Goal: Information Seeking & Learning: Learn about a topic

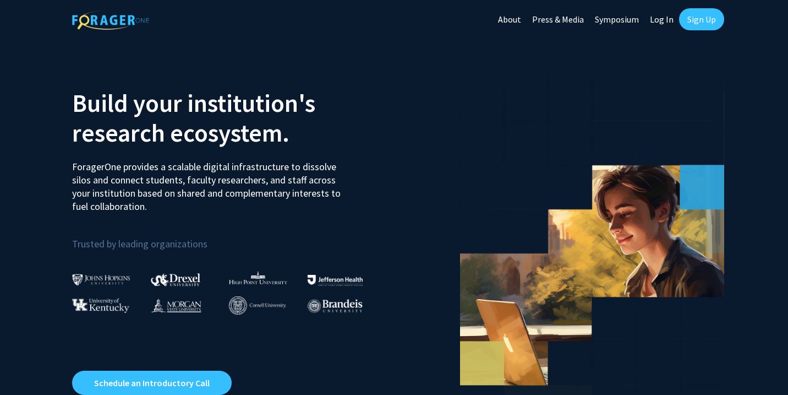
click at [666, 23] on link "Log In" at bounding box center [662, 19] width 35 height 39
select select
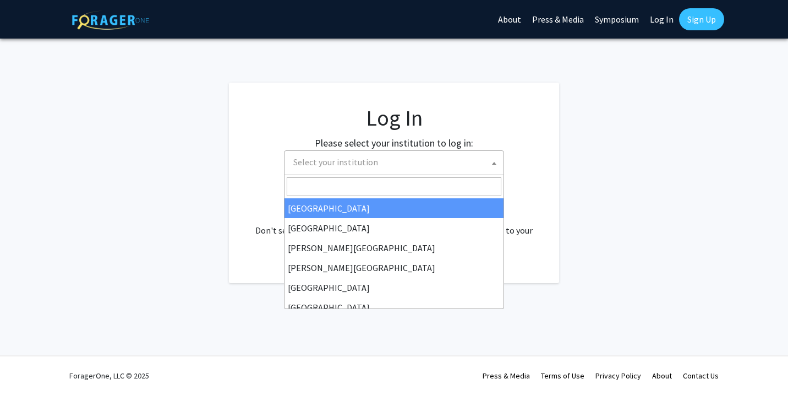
click at [394, 165] on span "Select your institution" at bounding box center [396, 162] width 215 height 23
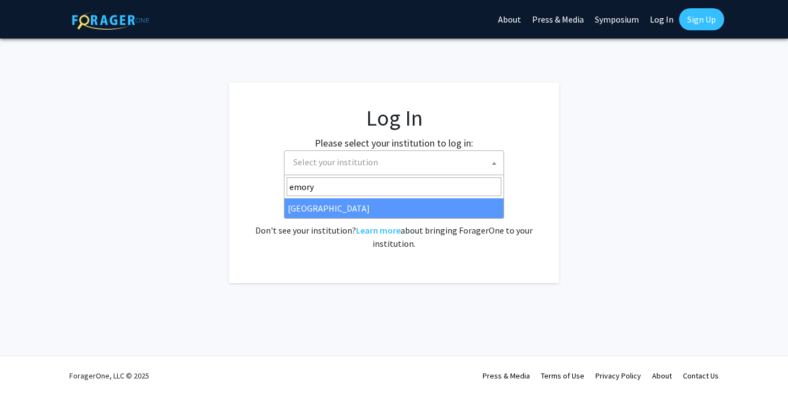
type input "emory"
select select "12"
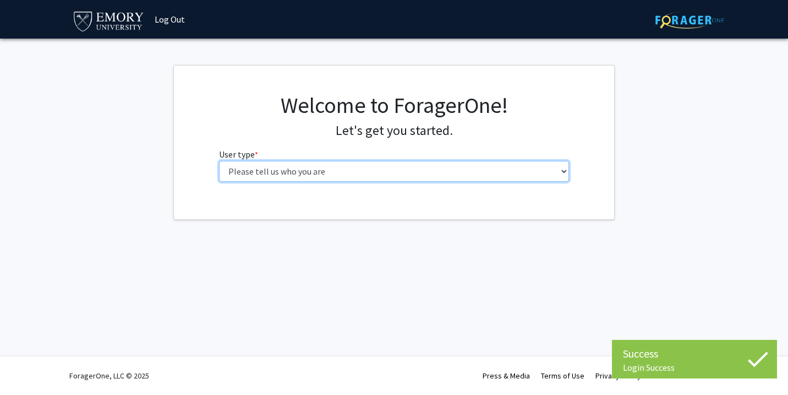
select select "1: undergrad"
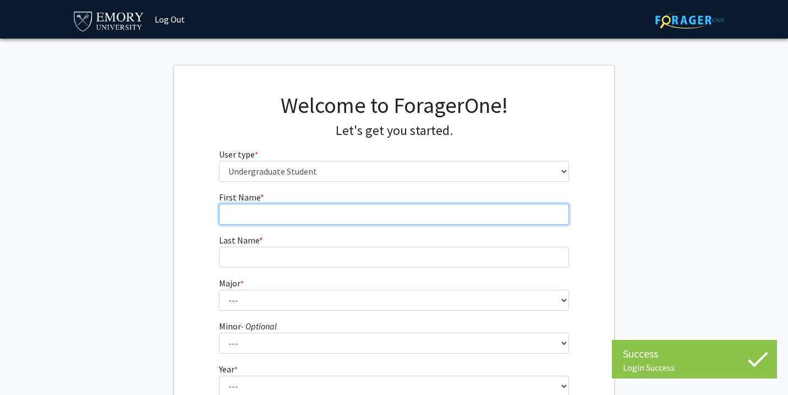
click at [268, 212] on input "First Name * required" at bounding box center [394, 214] width 351 height 21
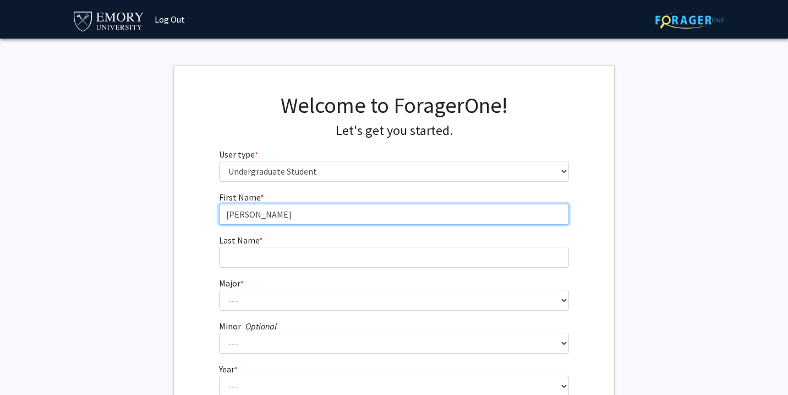
type input "Eric"
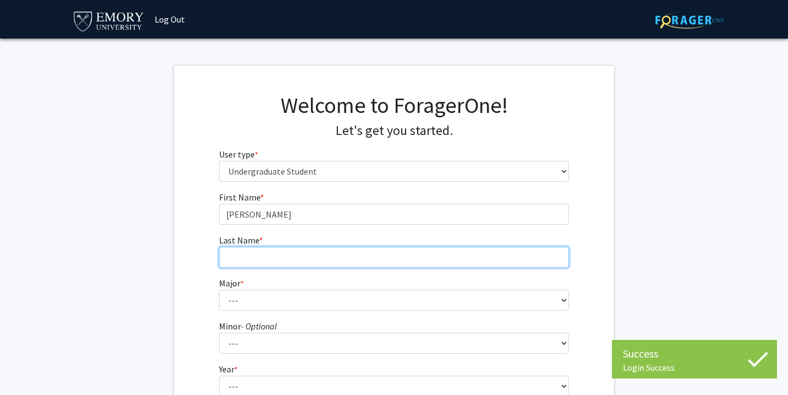
click at [253, 248] on input "Last Name * required" at bounding box center [394, 257] width 351 height 21
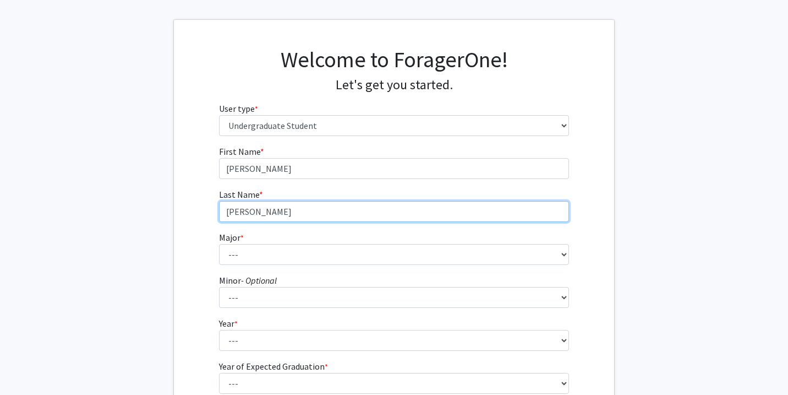
scroll to position [46, 0]
type input "Kang"
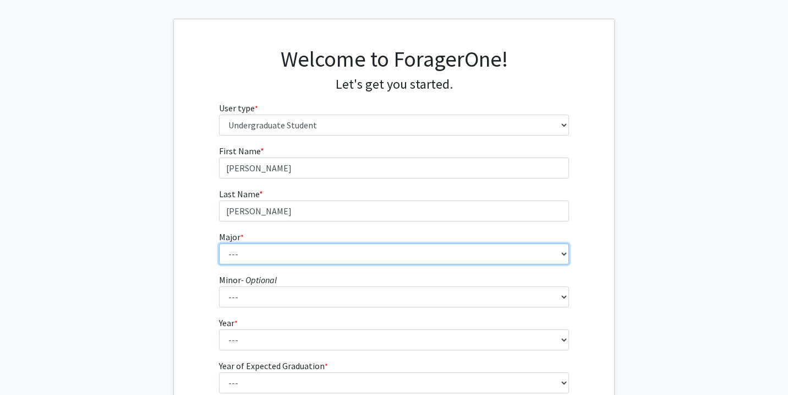
select select "12: 973"
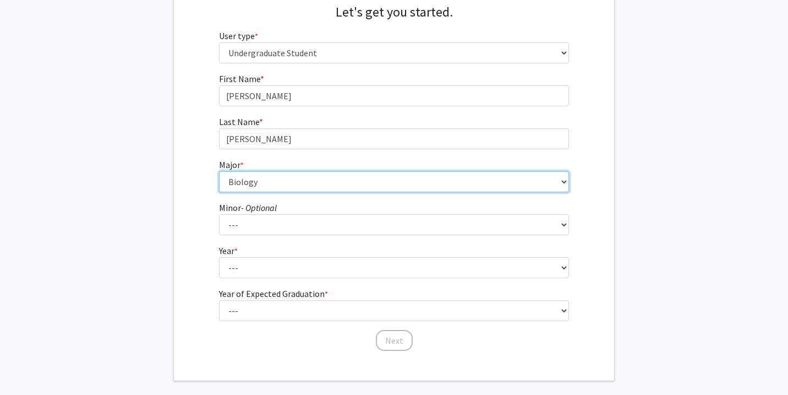
scroll to position [119, 0]
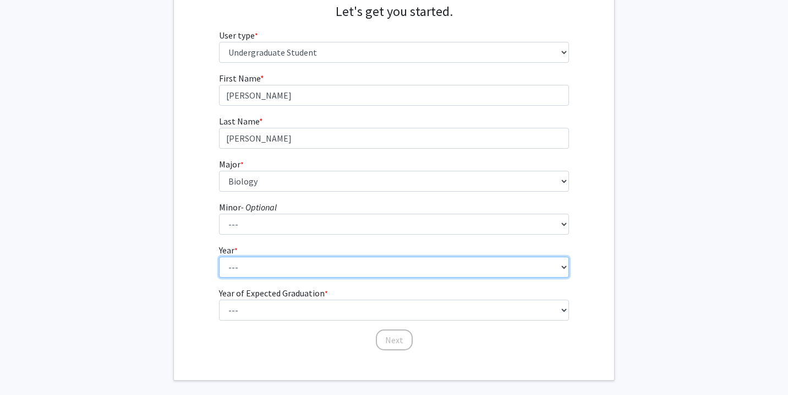
select select "3: junior"
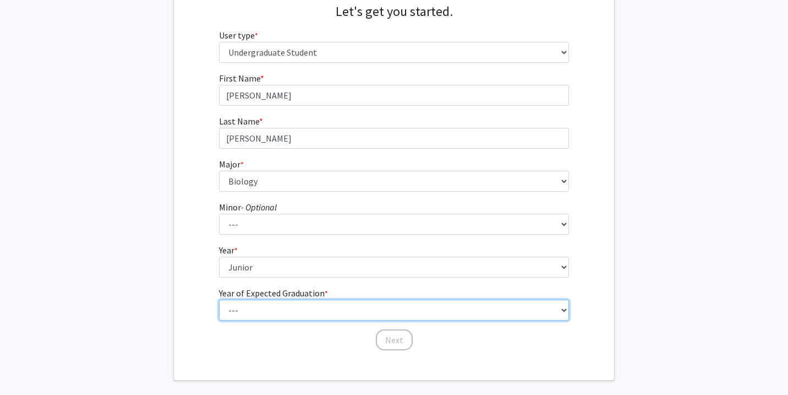
select select "3: 2027"
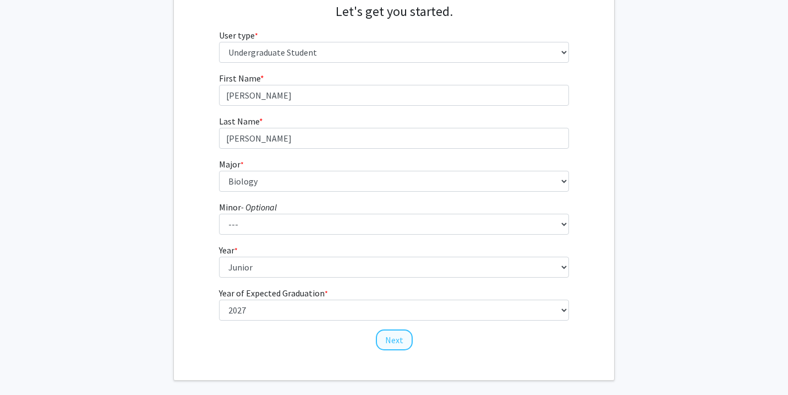
click at [400, 337] on button "Next" at bounding box center [394, 339] width 37 height 21
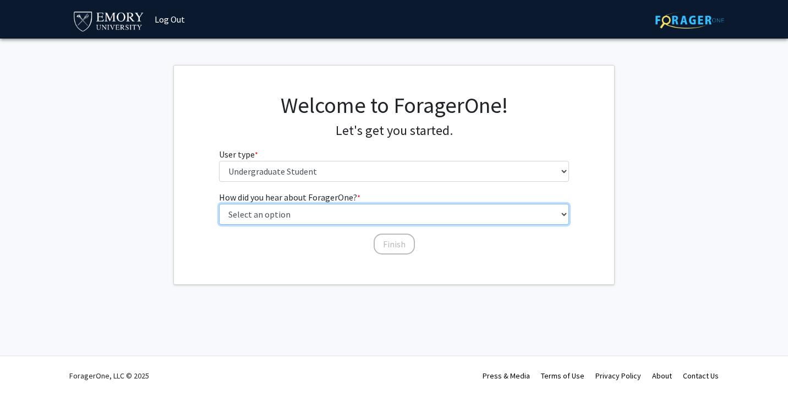
select select "2: faculty_recommendation"
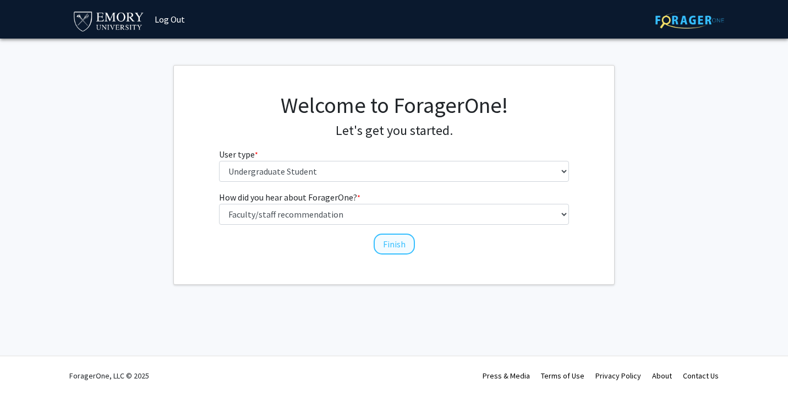
click at [390, 244] on button "Finish" at bounding box center [394, 243] width 41 height 21
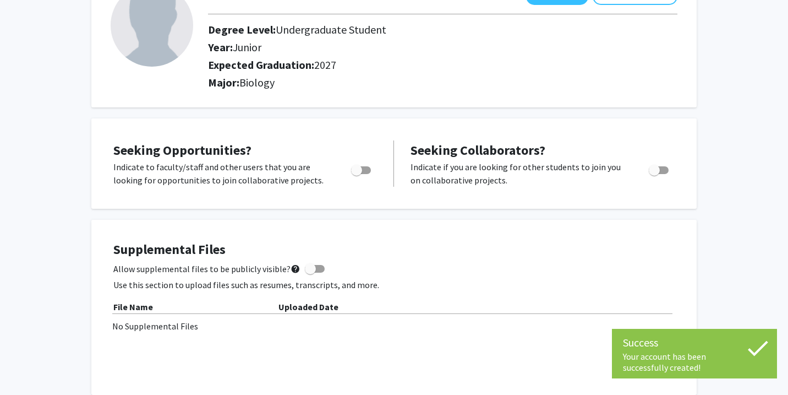
scroll to position [89, 0]
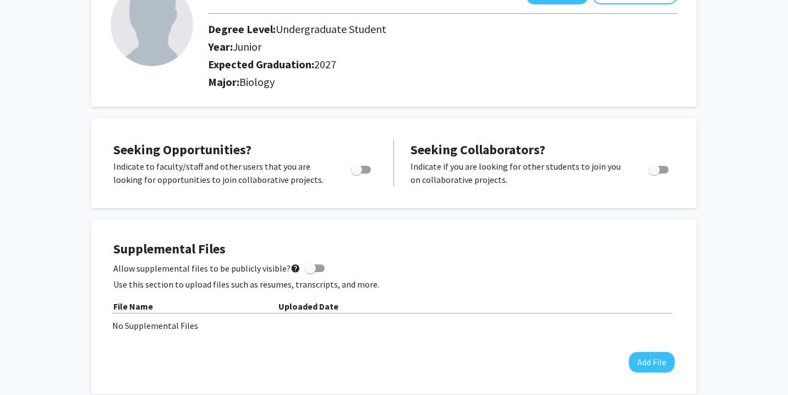
click at [309, 272] on span at bounding box center [310, 268] width 11 height 11
click at [310, 272] on input "Allow supplemental files to be publicly visible? help" at bounding box center [310, 272] width 1 height 1
click at [314, 270] on span at bounding box center [319, 268] width 11 height 11
click at [310, 272] on input "Allow supplemental files to be publicly visible? help" at bounding box center [310, 272] width 1 height 1
checkbox input "false"
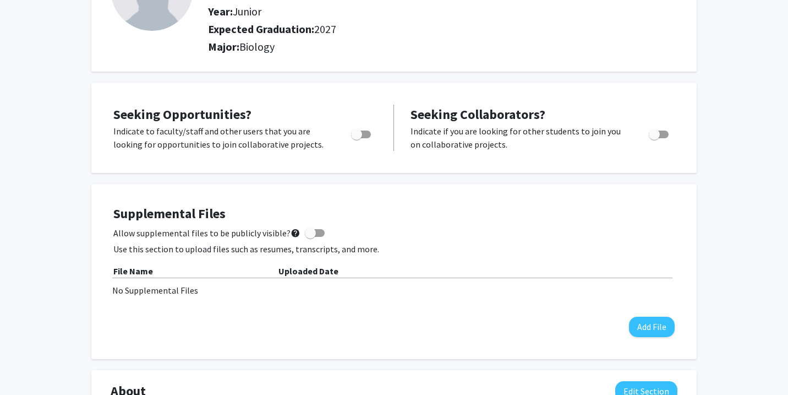
scroll to position [135, 0]
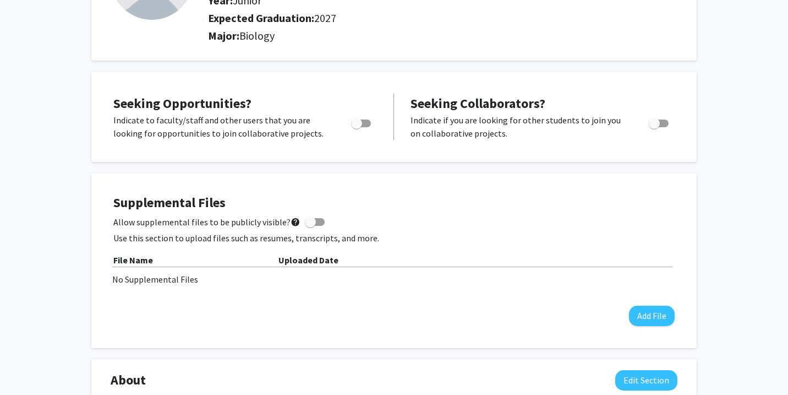
click at [641, 305] on div "Supplemental Files Allow supplemental files to be publicly visible? help Use th…" at bounding box center [393, 260] width 561 height 131
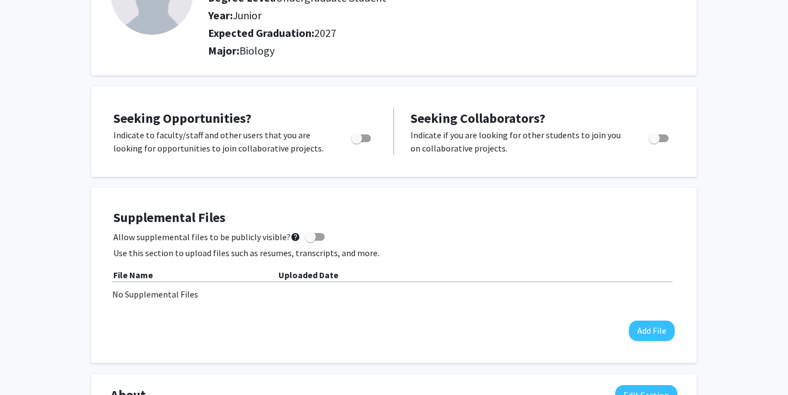
scroll to position [118, 0]
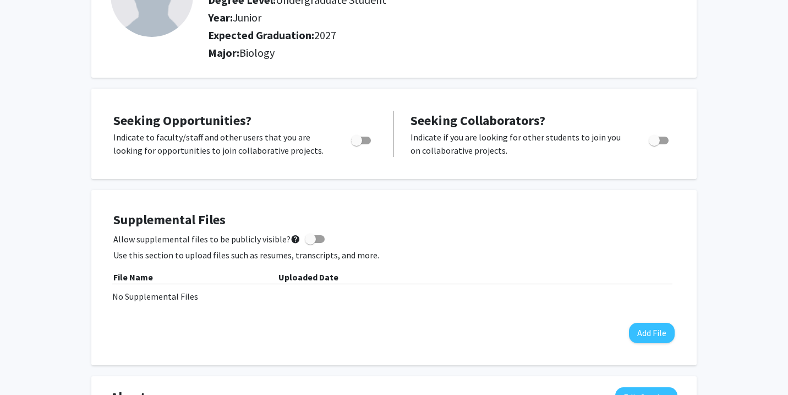
click at [367, 141] on span "Toggle" at bounding box center [361, 140] width 20 height 8
click at [357, 144] on input "Are you actively seeking opportunities?" at bounding box center [356, 144] width 1 height 1
checkbox input "true"
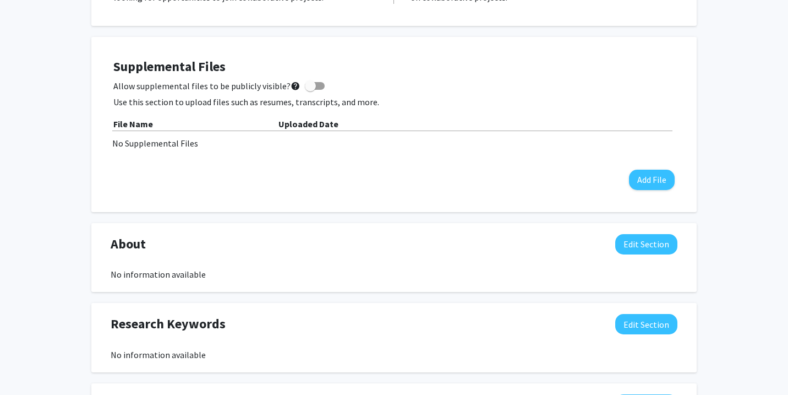
scroll to position [272, 0]
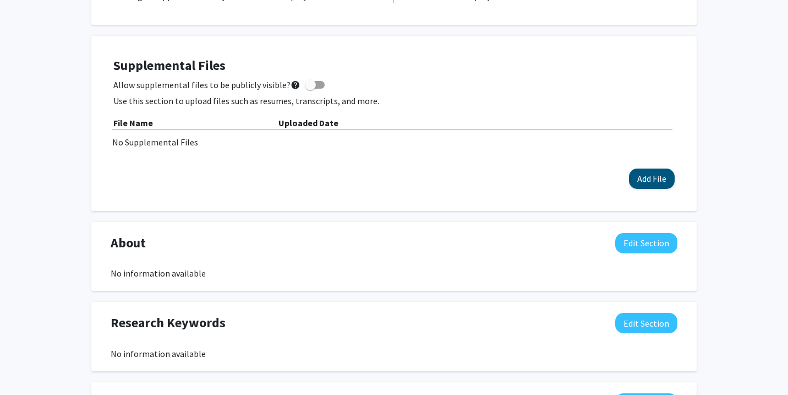
click at [659, 182] on button "Add File" at bounding box center [652, 178] width 46 height 20
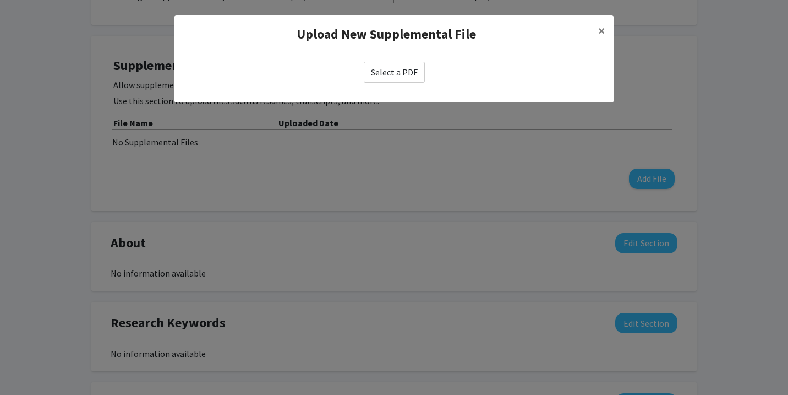
click at [417, 68] on label "Select a PDF" at bounding box center [394, 72] width 61 height 21
click at [0, 0] on input "Select a PDF" at bounding box center [0, 0] width 0 height 0
click at [398, 80] on label "Select a PDF" at bounding box center [394, 72] width 61 height 21
click at [0, 0] on input "Select a PDF" at bounding box center [0, 0] width 0 height 0
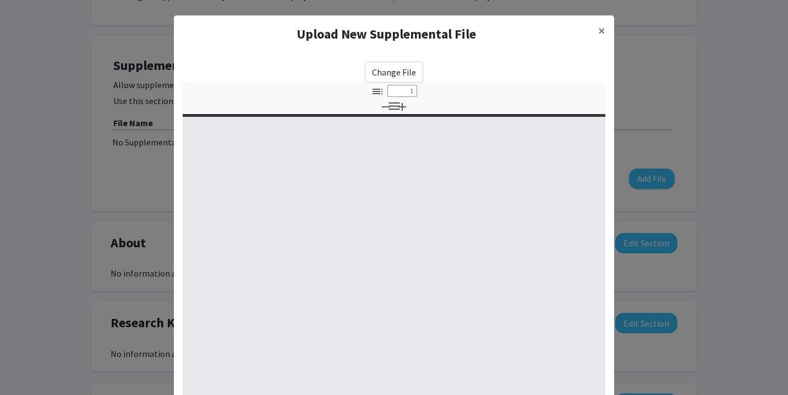
select select "custom"
type input "0"
select select "custom"
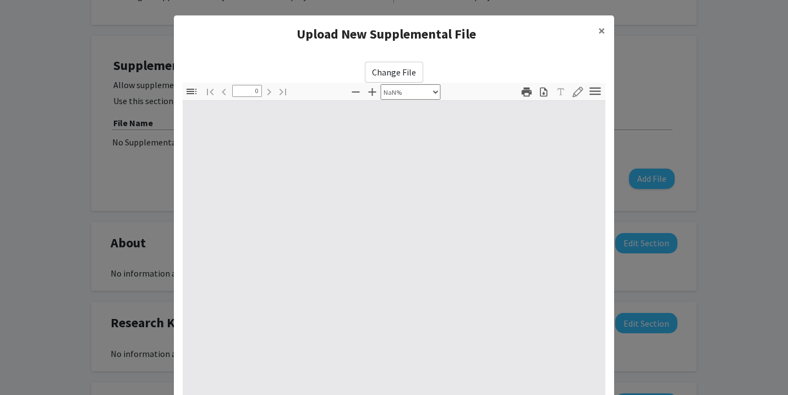
type input "1"
select select "auto"
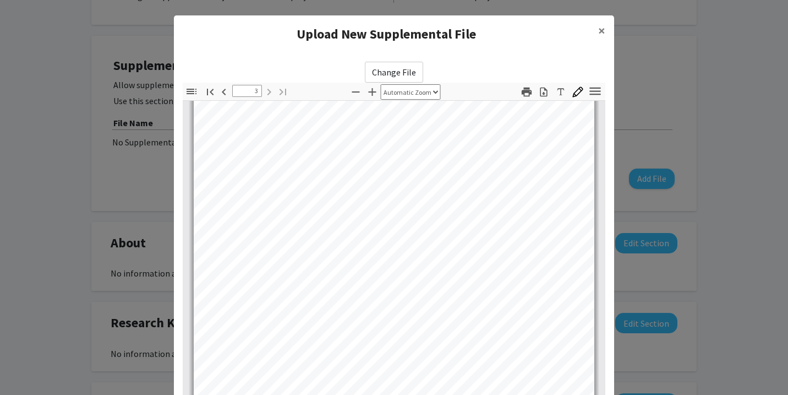
type input "2"
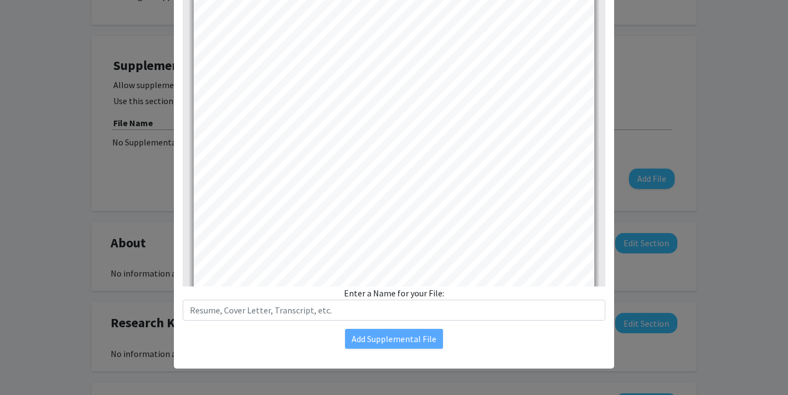
scroll to position [127, 0]
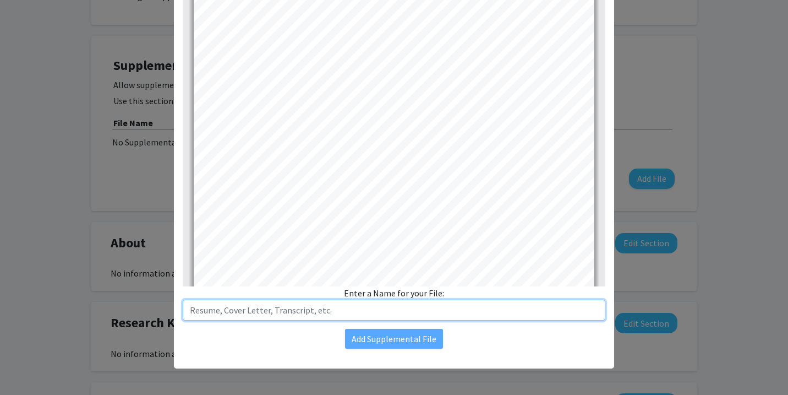
click at [419, 314] on input "text" at bounding box center [394, 309] width 423 height 21
type input "Kang_Eric_Unofficial_Transcript_Fall_2025"
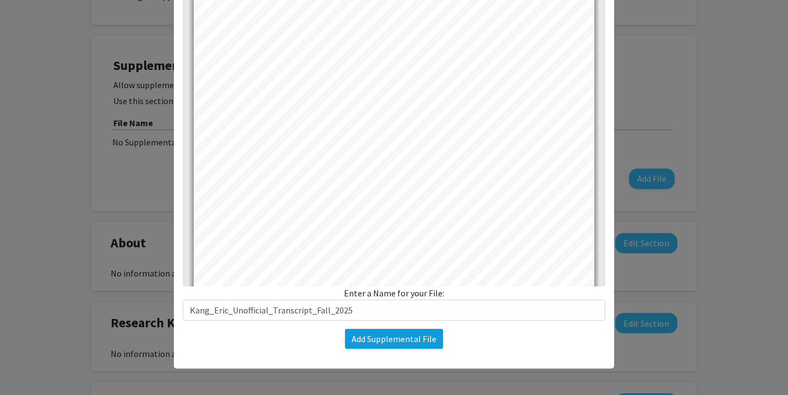
click at [402, 332] on button "Add Supplemental File" at bounding box center [394, 339] width 98 height 20
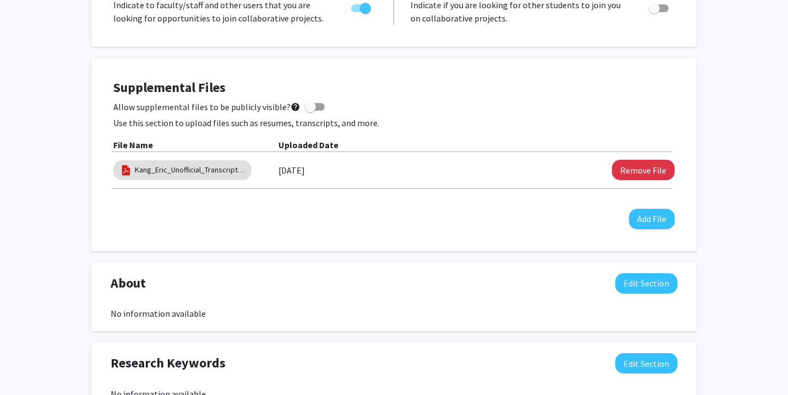
scroll to position [251, 0]
click at [654, 222] on button "Add File" at bounding box center [652, 218] width 46 height 20
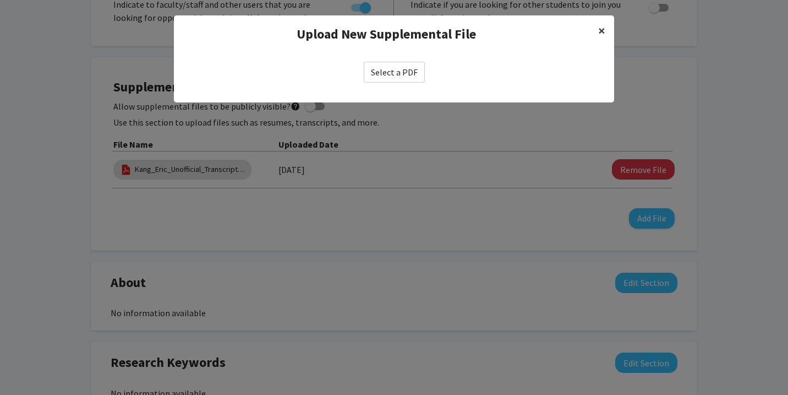
click at [598, 26] on span "×" at bounding box center [601, 30] width 7 height 17
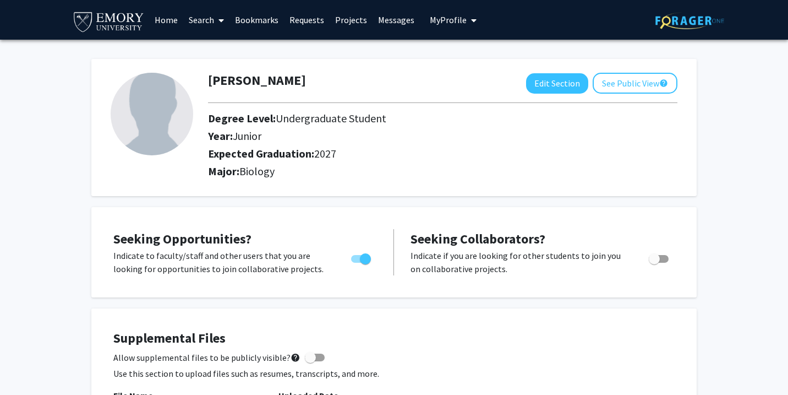
scroll to position [0, 0]
click at [200, 20] on link "Search" at bounding box center [206, 20] width 46 height 39
click at [216, 68] on span "Students" at bounding box center [216, 73] width 67 height 22
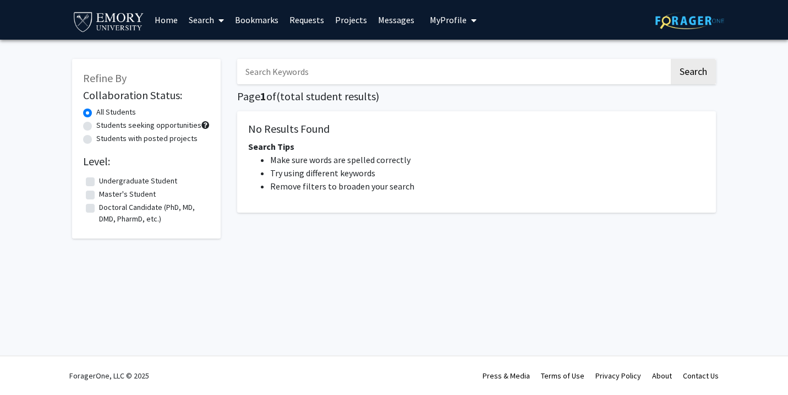
click at [196, 18] on link "Search" at bounding box center [206, 20] width 46 height 39
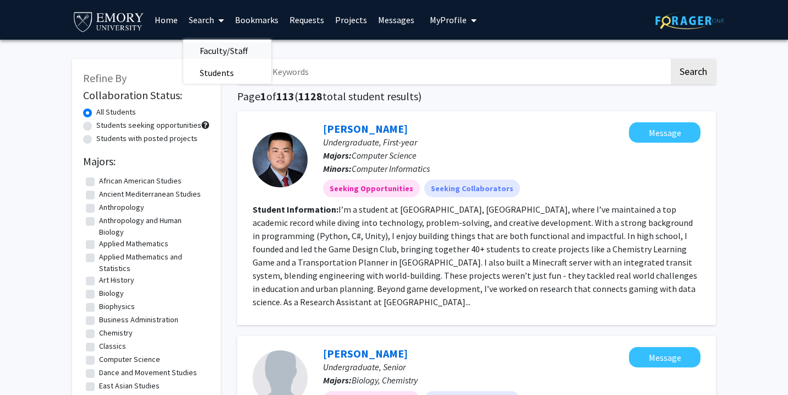
click at [208, 49] on span "Faculty/Staff" at bounding box center [223, 51] width 81 height 22
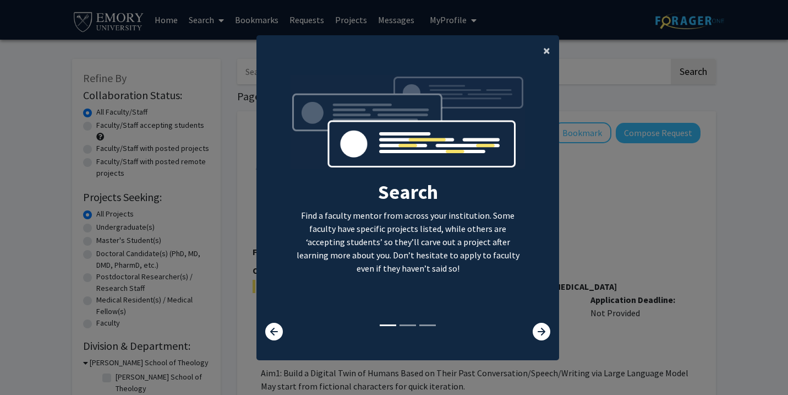
click at [545, 42] on span "×" at bounding box center [546, 50] width 7 height 17
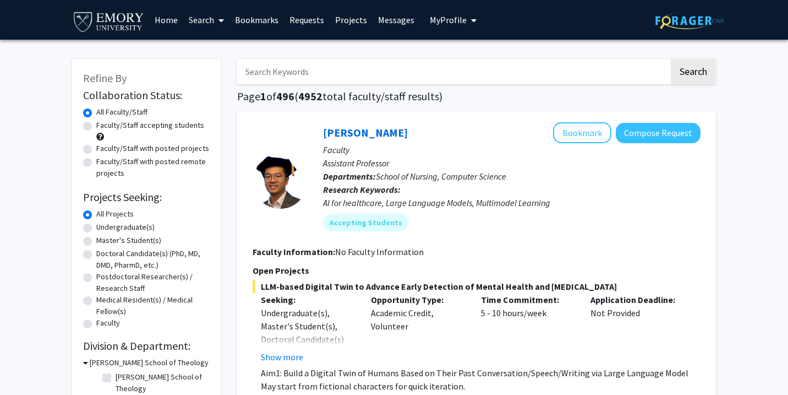
click at [122, 226] on label "Undergraduate(s)" at bounding box center [125, 227] width 58 height 12
click at [103, 226] on input "Undergraduate(s)" at bounding box center [99, 224] width 7 height 7
radio input "true"
click at [132, 127] on label "Faculty/Staff accepting students" at bounding box center [150, 125] width 108 height 12
click at [103, 127] on input "Faculty/Staff accepting students" at bounding box center [99, 122] width 7 height 7
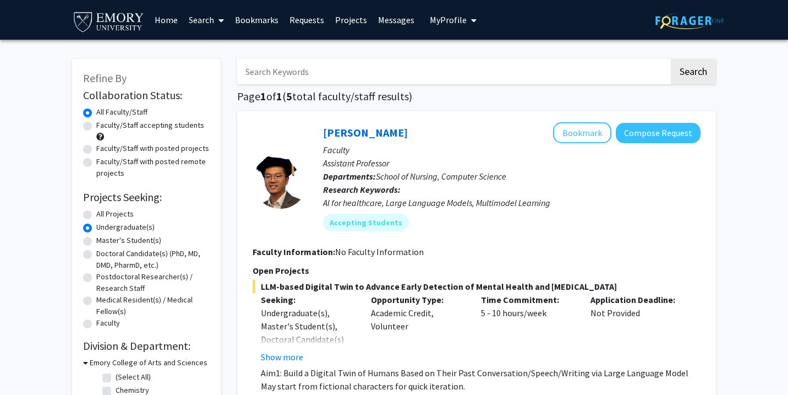
radio input "true"
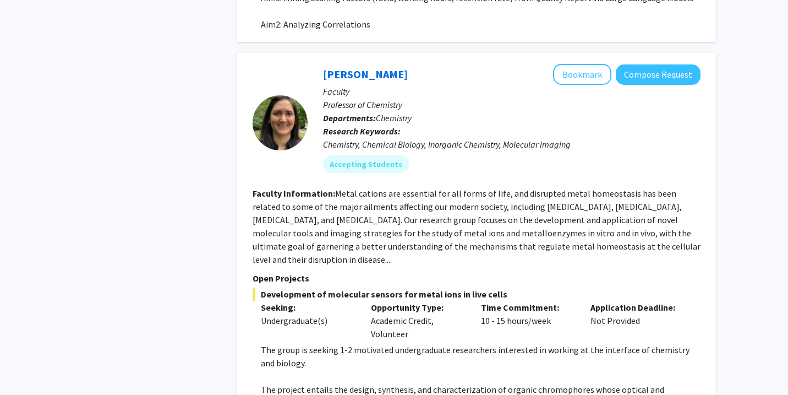
scroll to position [512, 0]
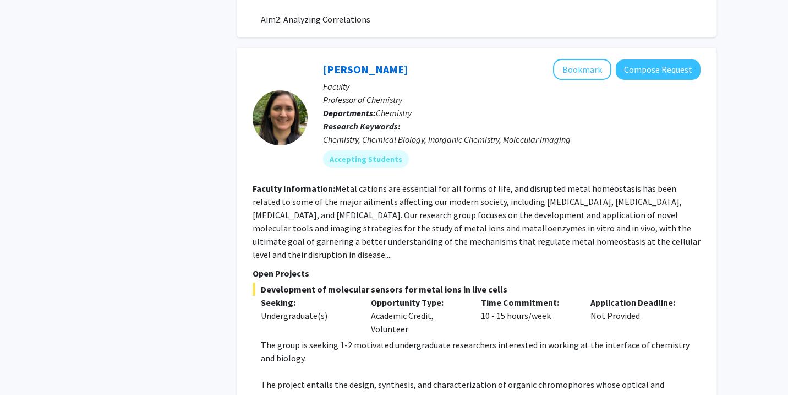
drag, startPoint x: 407, startPoint y: 315, endPoint x: 406, endPoint y: 305, distance: 9.9
click at [406, 305] on div "Opportunity Type: Academic Credit, Volunteer" at bounding box center [418, 316] width 110 height 40
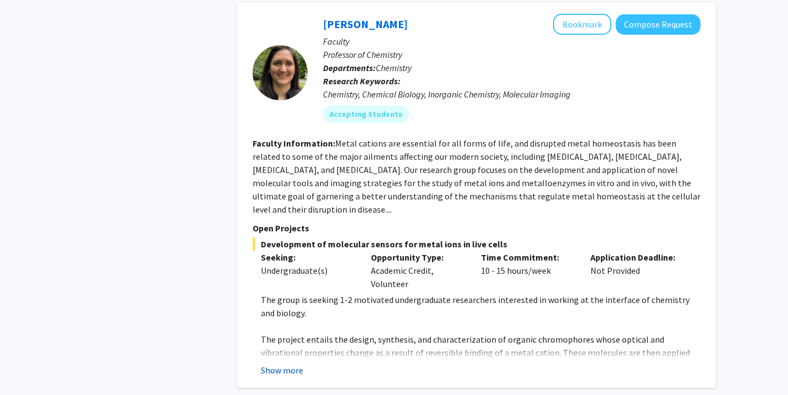
scroll to position [559, 0]
click at [291, 362] on button "Show more" at bounding box center [282, 368] width 42 height 13
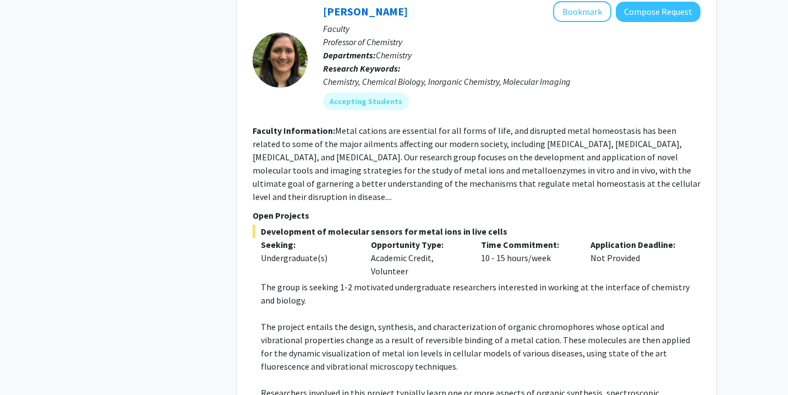
scroll to position [571, 0]
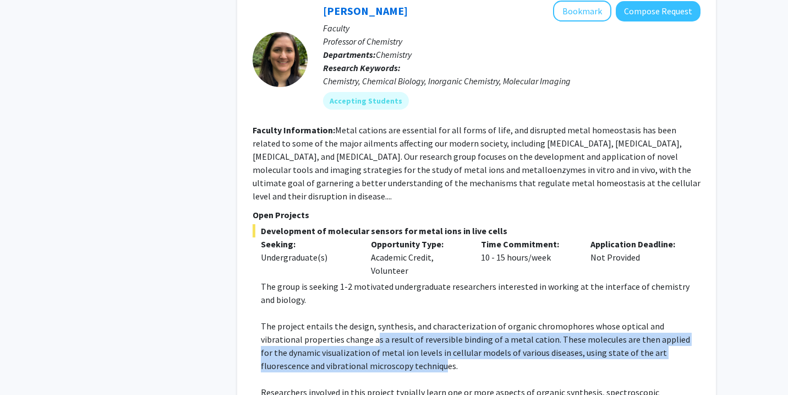
drag, startPoint x: 336, startPoint y: 351, endPoint x: 334, endPoint y: 327, distance: 23.2
click at [334, 327] on p "The project entails the design, synthesis, and characterization of organic chro…" at bounding box center [481, 345] width 440 height 53
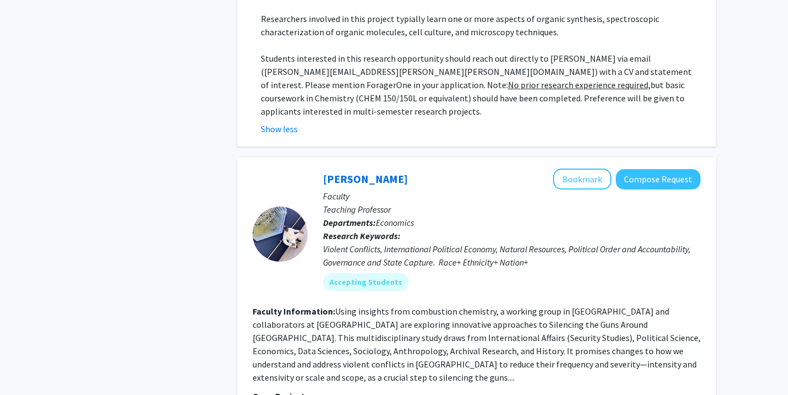
scroll to position [945, 0]
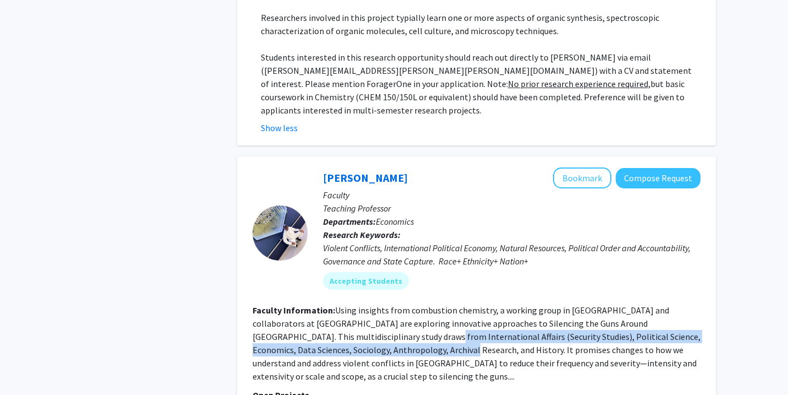
drag, startPoint x: 334, startPoint y: 327, endPoint x: 332, endPoint y: 310, distance: 17.1
click at [332, 310] on fg-read-more "Using insights from combustion chemistry, a working group in Africa and collabo…" at bounding box center [477, 342] width 448 height 77
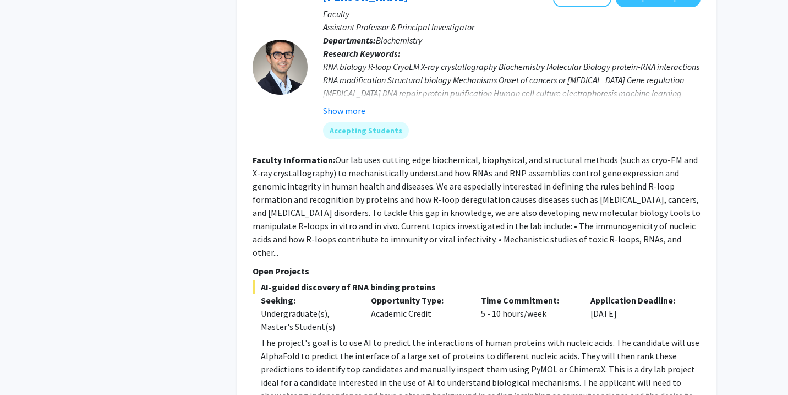
scroll to position [1539, 0]
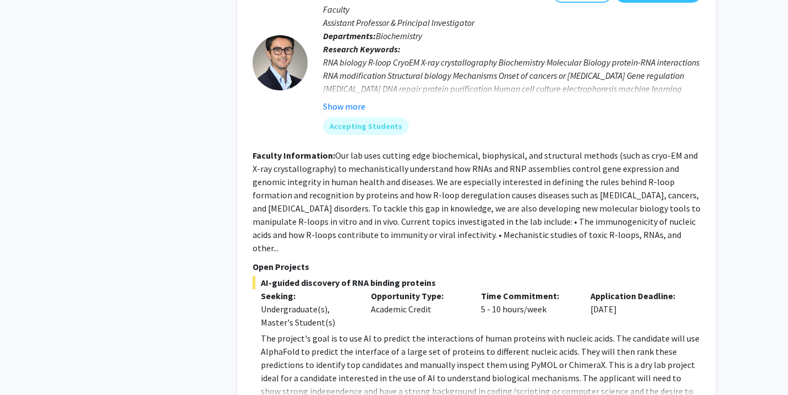
drag, startPoint x: 346, startPoint y: 202, endPoint x: 347, endPoint y: 133, distance: 69.4
click at [347, 149] on section "Faculty Information: Our lab uses cutting edge biochemical, biophysical, and st…" at bounding box center [477, 202] width 448 height 106
click at [347, 150] on fg-read-more "Our lab uses cutting edge biochemical, biophysical, and structural methods (suc…" at bounding box center [477, 201] width 448 height 103
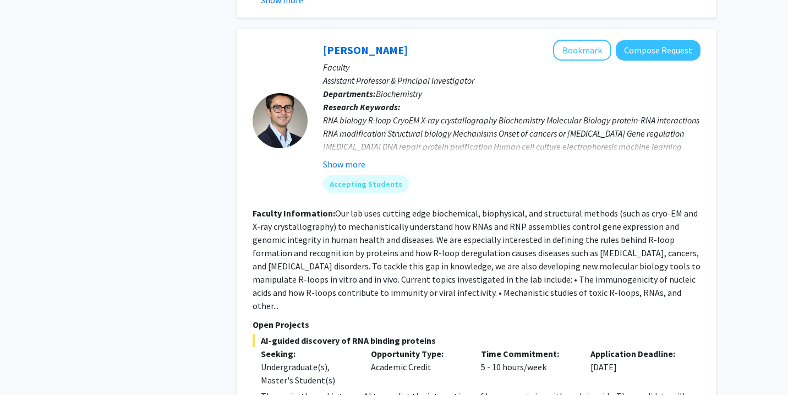
scroll to position [1438, 0]
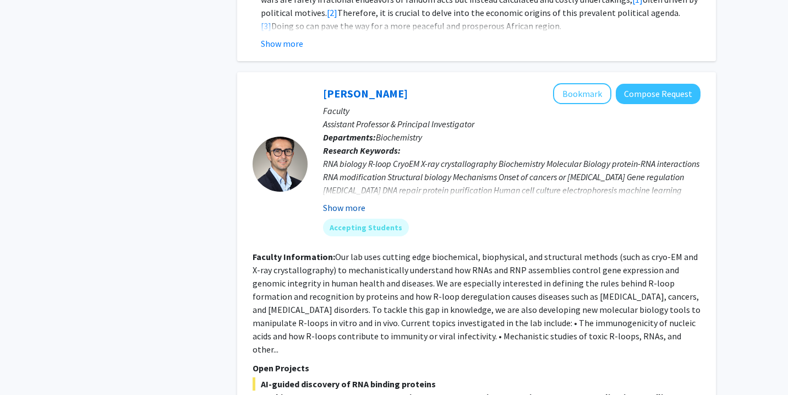
click at [359, 201] on button "Show more" at bounding box center [344, 207] width 42 height 13
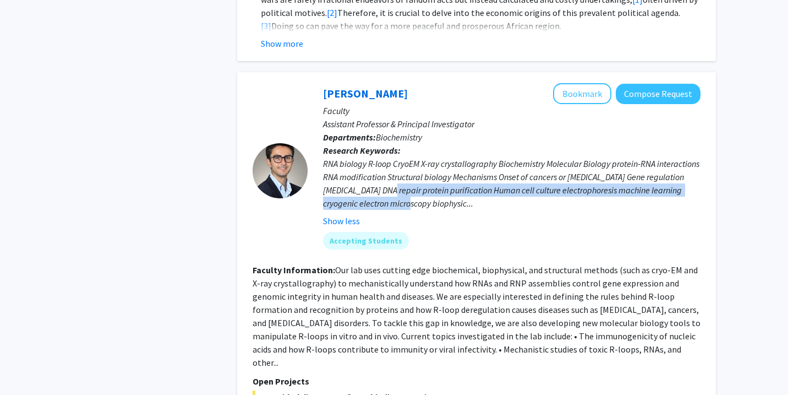
drag, startPoint x: 431, startPoint y: 164, endPoint x: 431, endPoint y: 150, distance: 13.8
click at [431, 157] on div "RNA biology R-loop CryoEM X-ray crystallography Biochemistry Molecular Biology …" at bounding box center [512, 183] width 378 height 53
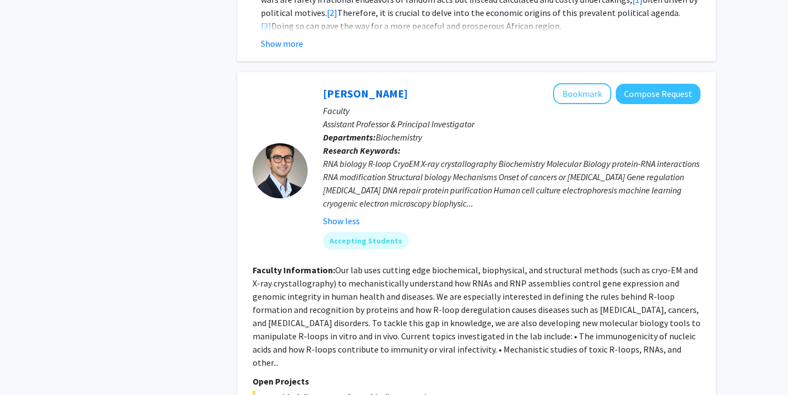
click at [431, 157] on div "RNA biology R-loop CryoEM X-ray crystallography Biochemistry Molecular Biology …" at bounding box center [512, 183] width 378 height 53
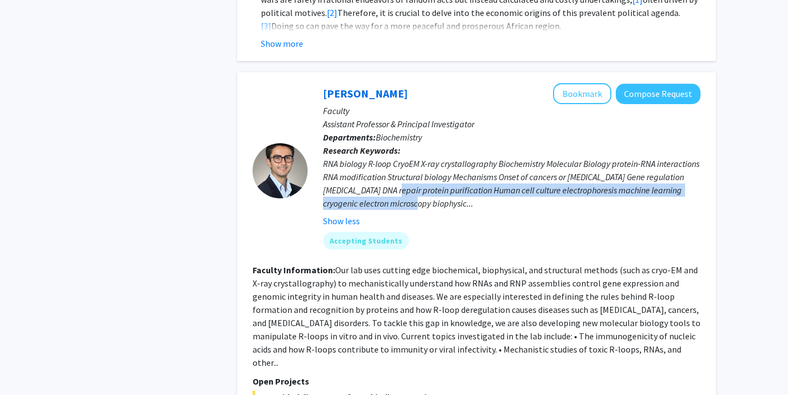
drag, startPoint x: 438, startPoint y: 150, endPoint x: 436, endPoint y: 172, distance: 21.5
click at [436, 172] on fg-read-more "RNA biology R-loop CryoEM X-ray crystallography Biochemistry Molecular Biology …" at bounding box center [512, 192] width 378 height 70
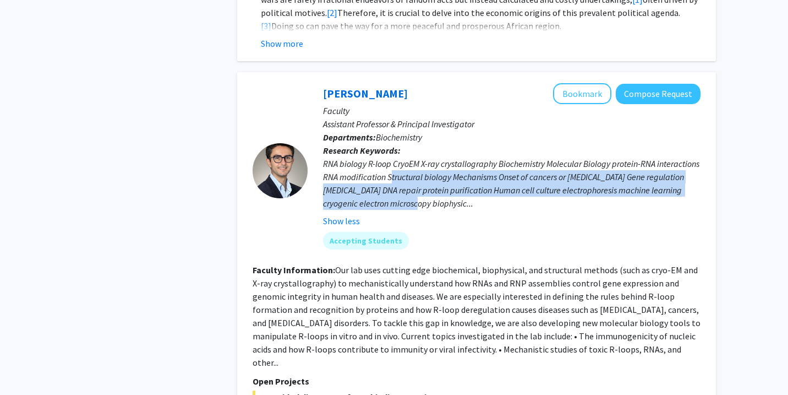
drag, startPoint x: 436, startPoint y: 168, endPoint x: 435, endPoint y: 134, distance: 34.1
click at [435, 157] on div "RNA biology R-loop CryoEM X-ray crystallography Biochemistry Molecular Biology …" at bounding box center [512, 183] width 378 height 53
drag, startPoint x: 433, startPoint y: 144, endPoint x: 433, endPoint y: 162, distance: 18.7
click at [433, 162] on div "RNA biology R-loop CryoEM X-ray crystallography Biochemistry Molecular Biology …" at bounding box center [512, 183] width 378 height 53
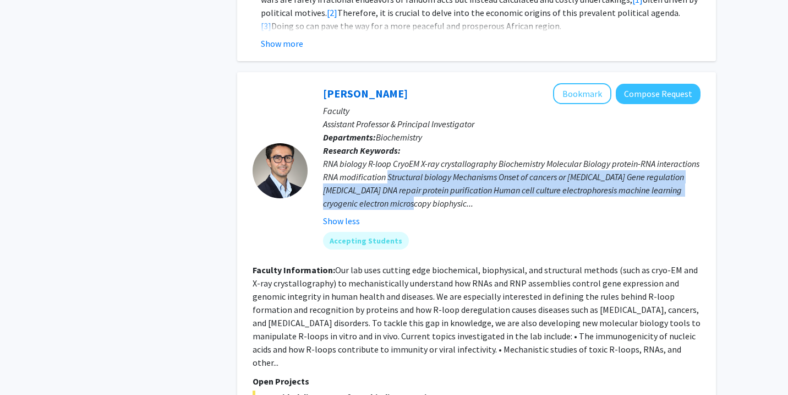
click at [433, 162] on div "RNA biology R-loop CryoEM X-ray crystallography Biochemistry Molecular Biology …" at bounding box center [512, 183] width 378 height 53
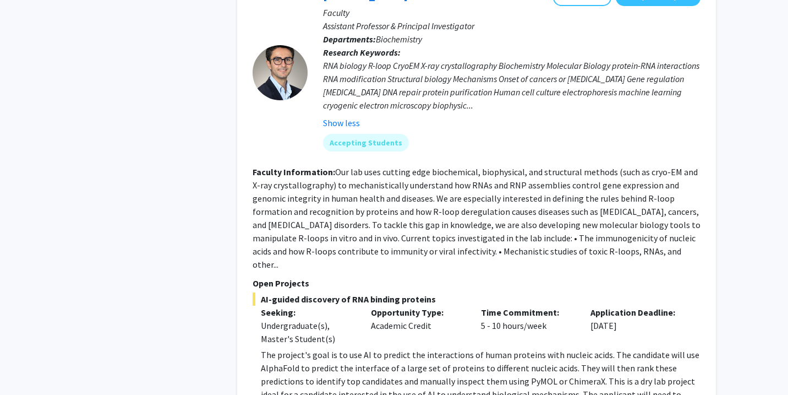
scroll to position [1537, 0]
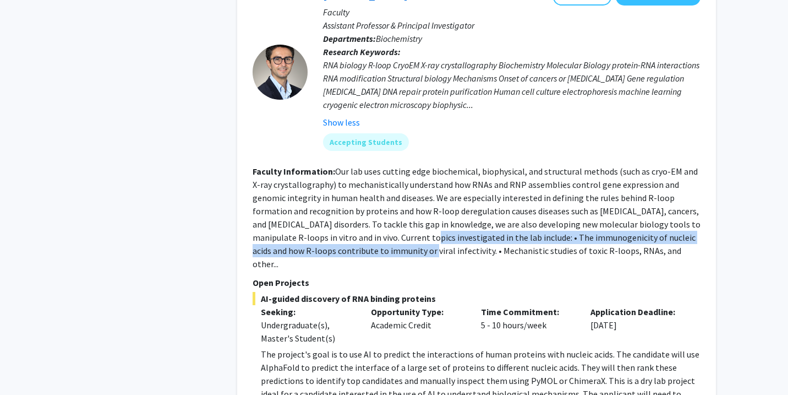
drag, startPoint x: 420, startPoint y: 199, endPoint x: 421, endPoint y: 215, distance: 16.5
click at [421, 215] on fg-read-more "Our lab uses cutting edge biochemical, biophysical, and structural methods (suc…" at bounding box center [477, 217] width 448 height 103
drag, startPoint x: 489, startPoint y: 210, endPoint x: 489, endPoint y: 196, distance: 14.3
click at [489, 196] on fg-read-more "Our lab uses cutting edge biochemical, biophysical, and structural methods (suc…" at bounding box center [477, 217] width 448 height 103
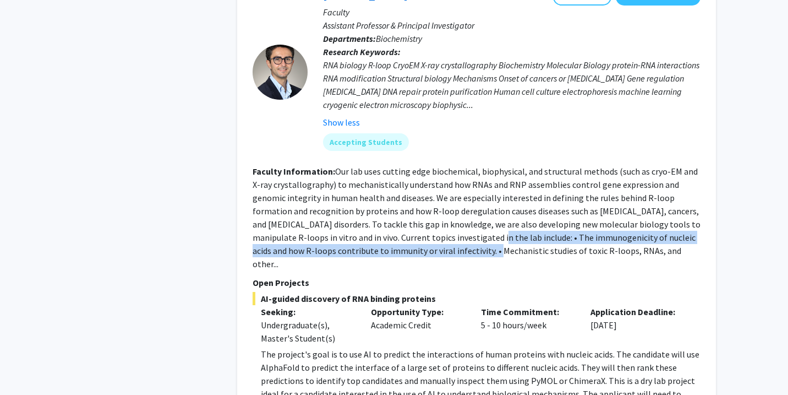
click at [489, 196] on fg-read-more "Our lab uses cutting edge biochemical, biophysical, and structural methods (suc…" at bounding box center [477, 217] width 448 height 103
drag, startPoint x: 489, startPoint y: 196, endPoint x: 489, endPoint y: 216, distance: 20.4
click at [489, 216] on fg-read-more "Our lab uses cutting edge biochemical, biophysical, and structural methods (suc…" at bounding box center [477, 217] width 448 height 103
drag, startPoint x: 487, startPoint y: 216, endPoint x: 487, endPoint y: 203, distance: 13.2
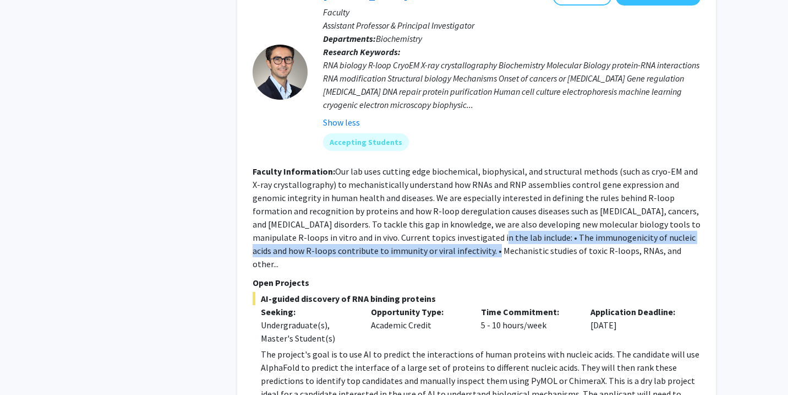
click at [487, 203] on fg-read-more "Our lab uses cutting edge biochemical, biophysical, and structural methods (suc…" at bounding box center [477, 217] width 448 height 103
drag, startPoint x: 487, startPoint y: 219, endPoint x: 487, endPoint y: 189, distance: 29.2
click at [487, 189] on section "Faculty Information: Our lab uses cutting edge biochemical, biophysical, and st…" at bounding box center [477, 218] width 448 height 106
click at [487, 189] on fg-read-more "Our lab uses cutting edge biochemical, biophysical, and structural methods (suc…" at bounding box center [477, 217] width 448 height 103
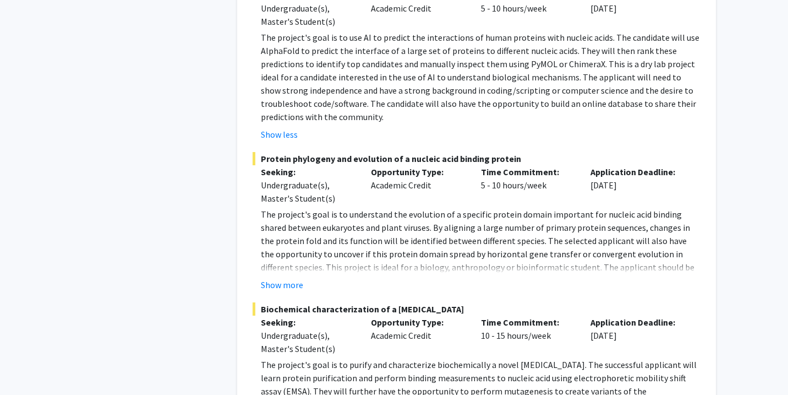
scroll to position [1857, 0]
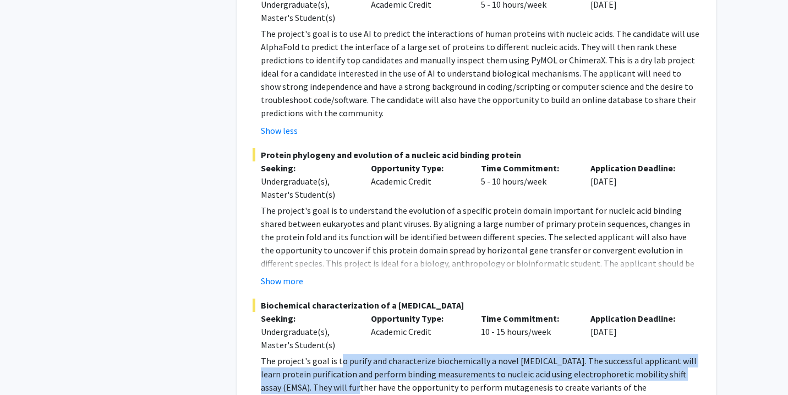
drag, startPoint x: 339, startPoint y: 313, endPoint x: 339, endPoint y: 334, distance: 20.9
click at [339, 354] on p "The project's goal is to purify and characterize biochemically a novel viral pr…" at bounding box center [481, 387] width 440 height 66
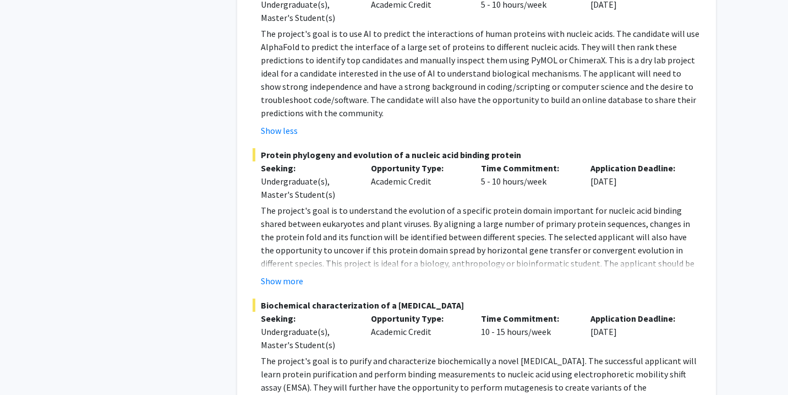
click at [379, 354] on p "The project's goal is to purify and characterize biochemically a novel viral pr…" at bounding box center [481, 387] width 440 height 66
drag, startPoint x: 345, startPoint y: 308, endPoint x: 563, endPoint y: 305, distance: 218.0
click at [563, 354] on p "The project's goal is to purify and characterize biochemically a novel viral pr…" at bounding box center [481, 387] width 440 height 66
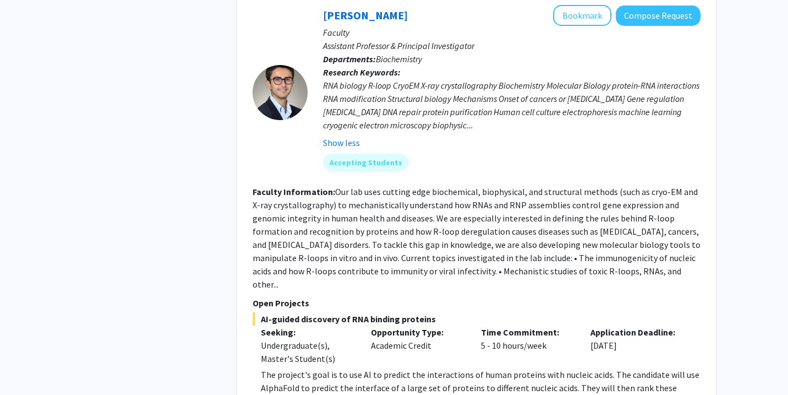
scroll to position [1517, 0]
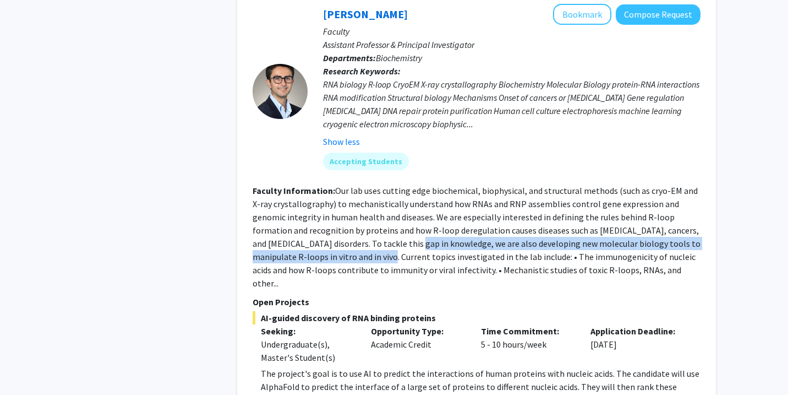
drag, startPoint x: 379, startPoint y: 221, endPoint x: 377, endPoint y: 200, distance: 21.0
click at [377, 200] on fg-read-more "Our lab uses cutting edge biochemical, biophysical, and structural methods (suc…" at bounding box center [477, 236] width 448 height 103
drag, startPoint x: 403, startPoint y: 204, endPoint x: 403, endPoint y: 215, distance: 11.0
click at [403, 215] on fg-read-more "Our lab uses cutting edge biochemical, biophysical, and structural methods (suc…" at bounding box center [477, 236] width 448 height 103
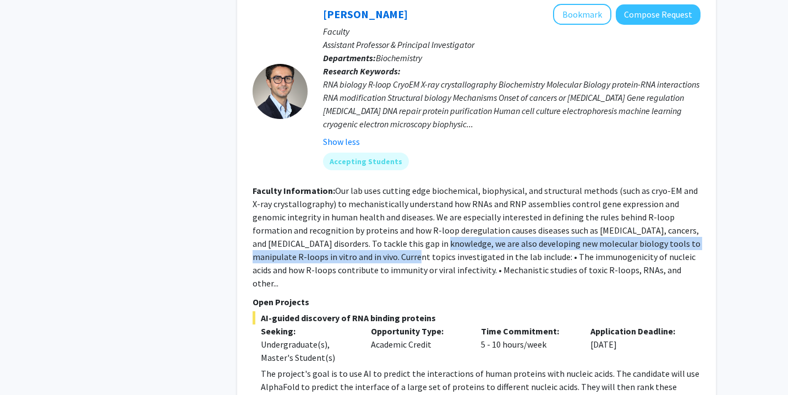
click at [403, 215] on fg-read-more "Our lab uses cutting edge biochemical, biophysical, and structural methods (suc…" at bounding box center [477, 236] width 448 height 103
drag, startPoint x: 403, startPoint y: 201, endPoint x: 403, endPoint y: 215, distance: 14.3
click at [403, 215] on fg-read-more "Our lab uses cutting edge biochemical, biophysical, and structural methods (suc…" at bounding box center [477, 236] width 448 height 103
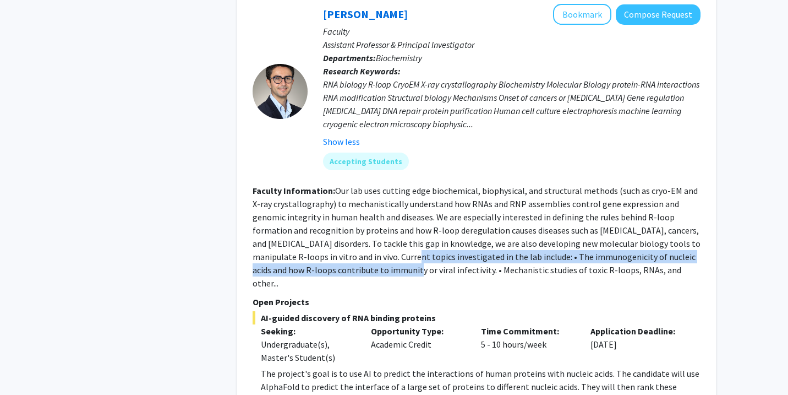
click at [405, 225] on section "Faculty Information: Our lab uses cutting edge biochemical, biophysical, and st…" at bounding box center [477, 237] width 448 height 106
drag, startPoint x: 408, startPoint y: 227, endPoint x: 408, endPoint y: 214, distance: 13.2
click at [408, 214] on fg-read-more "Our lab uses cutting edge biochemical, biophysical, and structural methods (suc…" at bounding box center [477, 236] width 448 height 103
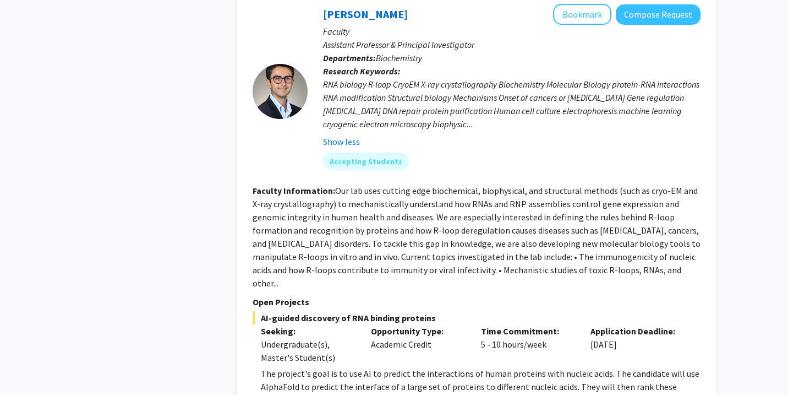
click at [400, 214] on fg-read-more "Our lab uses cutting edge biochemical, biophysical, and structural methods (suc…" at bounding box center [477, 236] width 448 height 103
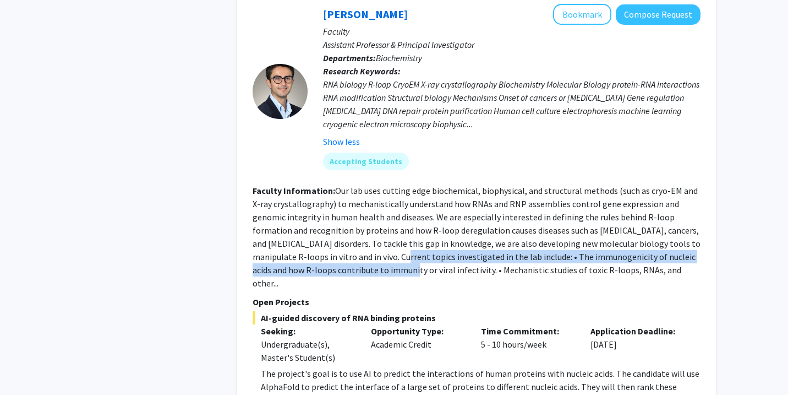
drag, startPoint x: 397, startPoint y: 214, endPoint x: 397, endPoint y: 226, distance: 12.1
click at [397, 226] on fg-read-more "Our lab uses cutting edge biochemical, biophysical, and structural methods (suc…" at bounding box center [477, 236] width 448 height 103
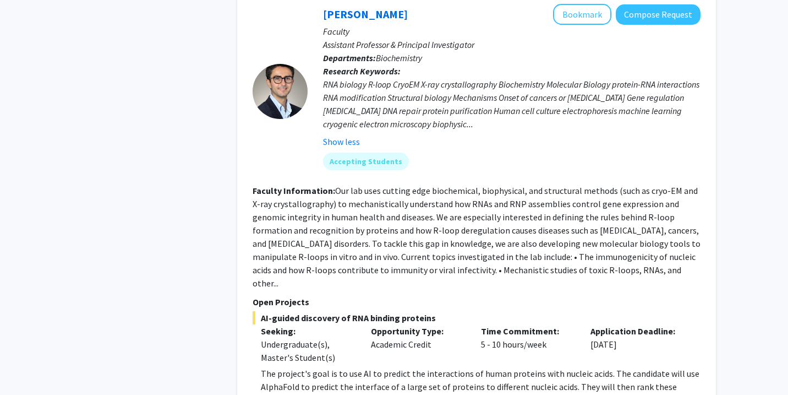
click at [397, 211] on section "Faculty Information: Our lab uses cutting edge biochemical, biophysical, and st…" at bounding box center [477, 237] width 448 height 106
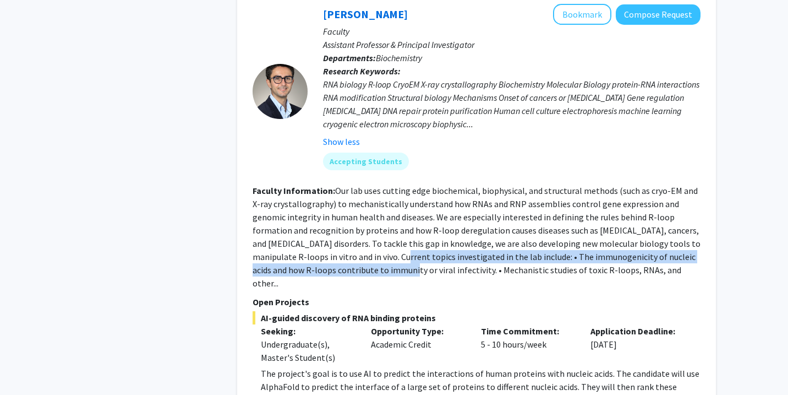
drag, startPoint x: 397, startPoint y: 217, endPoint x: 396, endPoint y: 231, distance: 13.2
click at [396, 231] on fg-read-more "Our lab uses cutting edge biochemical, biophysical, and structural methods (suc…" at bounding box center [477, 236] width 448 height 103
drag, startPoint x: 398, startPoint y: 232, endPoint x: 396, endPoint y: 217, distance: 15.5
click at [396, 217] on fg-read-more "Our lab uses cutting edge biochemical, biophysical, and structural methods (suc…" at bounding box center [477, 236] width 448 height 103
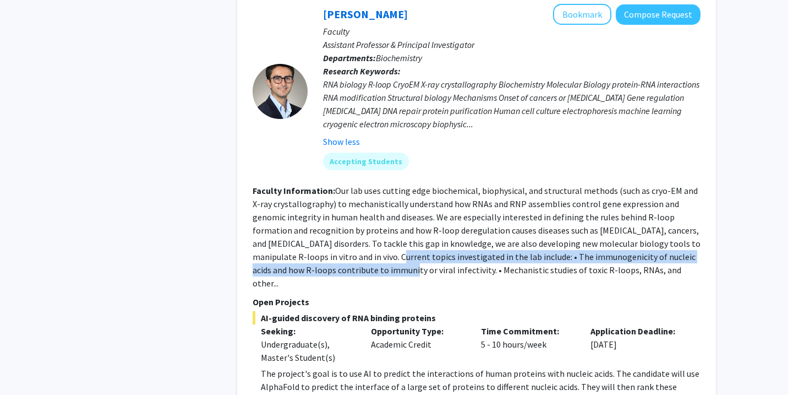
click at [396, 217] on fg-read-more "Our lab uses cutting edge biochemical, biophysical, and structural methods (suc…" at bounding box center [477, 236] width 448 height 103
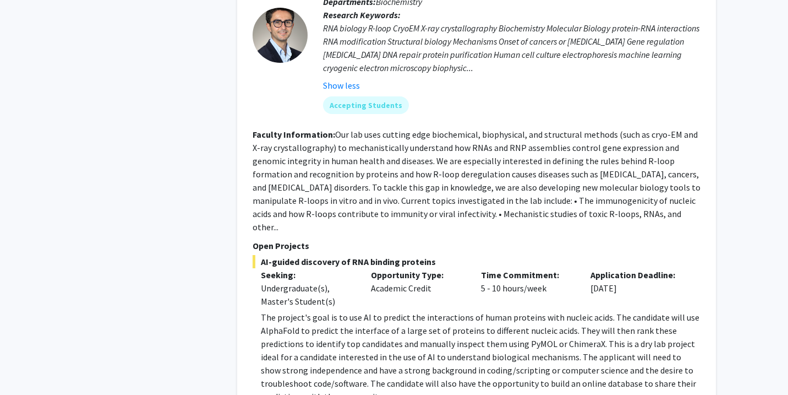
scroll to position [1597, 0]
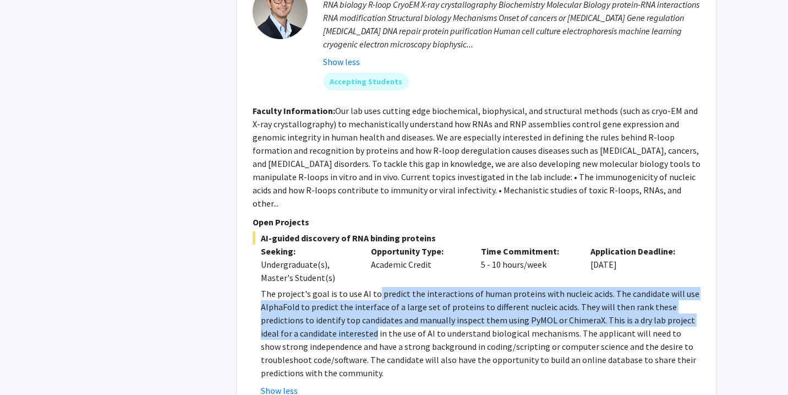
drag, startPoint x: 375, startPoint y: 247, endPoint x: 375, endPoint y: 283, distance: 36.3
click at [375, 287] on p "The project's goal is to use AI to predict the interactions of human proteins w…" at bounding box center [481, 333] width 440 height 92
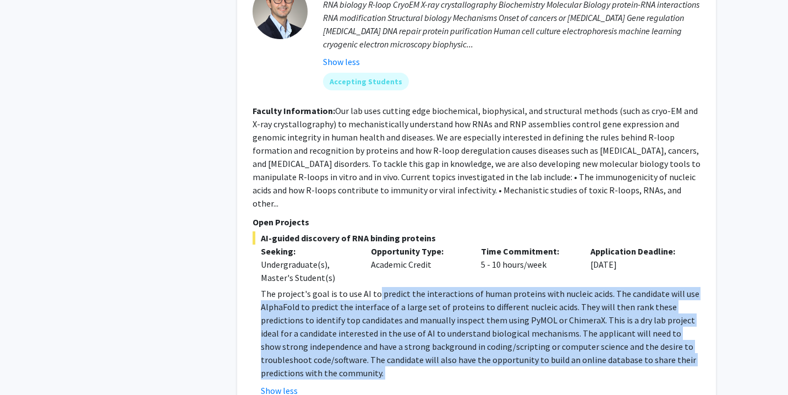
drag, startPoint x: 376, startPoint y: 329, endPoint x: 376, endPoint y: 244, distance: 84.8
click at [376, 287] on fg-read-more "The project's goal is to use AI to predict the interactions of human proteins w…" at bounding box center [477, 342] width 448 height 110
click at [376, 287] on p "The project's goal is to use AI to predict the interactions of human proteins w…" at bounding box center [481, 333] width 440 height 92
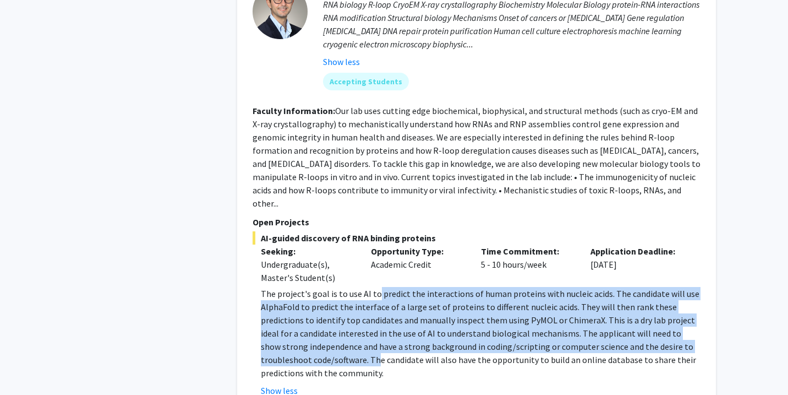
drag, startPoint x: 376, startPoint y: 243, endPoint x: 376, endPoint y: 311, distance: 68.3
click at [376, 311] on p "The project's goal is to use AI to predict the interactions of human proteins w…" at bounding box center [481, 333] width 440 height 92
click at [376, 310] on p "The project's goal is to use AI to predict the interactions of human proteins w…" at bounding box center [481, 333] width 440 height 92
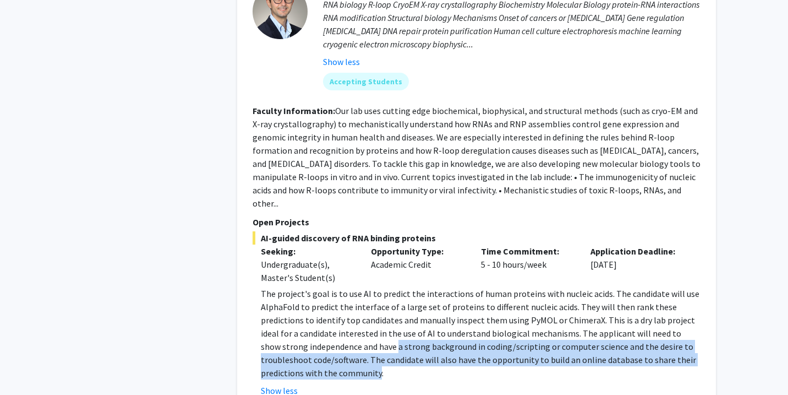
drag, startPoint x: 376, startPoint y: 318, endPoint x: 376, endPoint y: 290, distance: 28.6
click at [376, 290] on p "The project's goal is to use AI to predict the interactions of human proteins w…" at bounding box center [481, 333] width 440 height 92
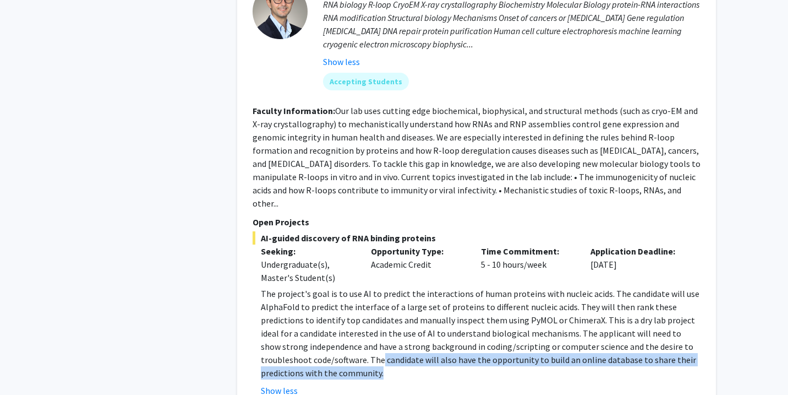
drag, startPoint x: 383, startPoint y: 318, endPoint x: 380, endPoint y: 305, distance: 13.5
click at [380, 305] on p "The project's goal is to use AI to predict the interactions of human proteins w…" at bounding box center [481, 333] width 440 height 92
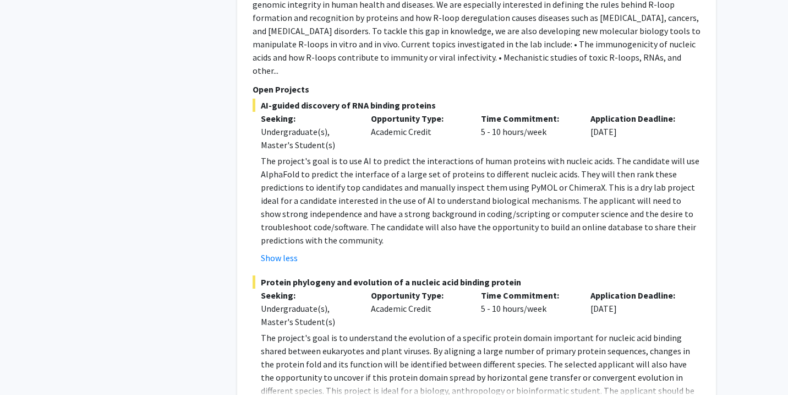
scroll to position [1733, 0]
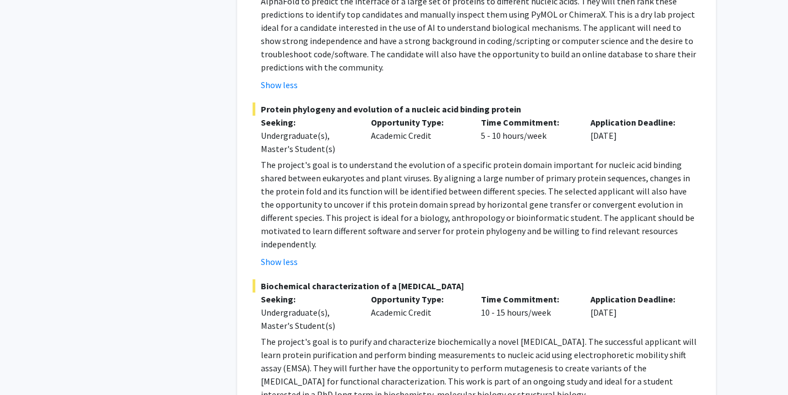
scroll to position [1904, 0]
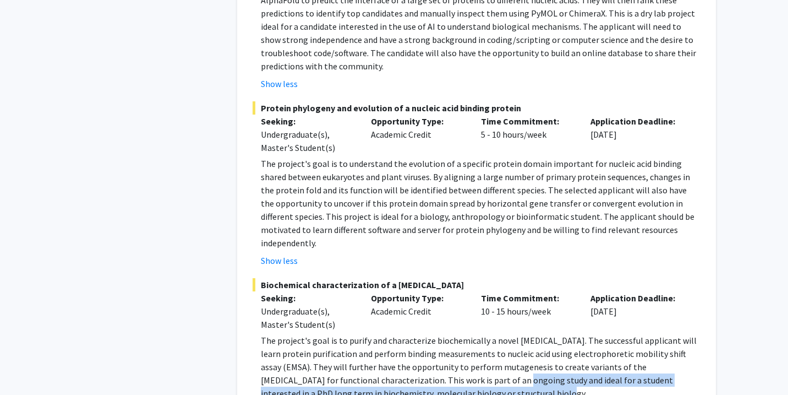
drag, startPoint x: 454, startPoint y: 331, endPoint x: 454, endPoint y: 317, distance: 14.3
click at [454, 334] on p "The project's goal is to purify and characterize biochemically a novel viral pr…" at bounding box center [481, 367] width 440 height 66
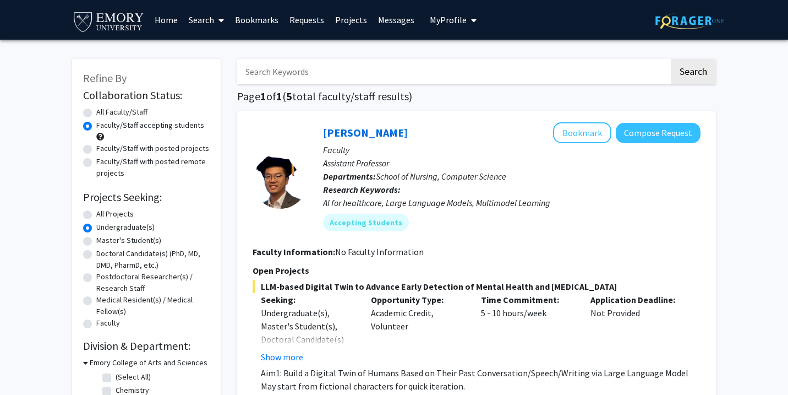
scroll to position [0, 0]
click at [115, 113] on label "All Faculty/Staff" at bounding box center [121, 112] width 51 height 12
click at [103, 113] on input "All Faculty/Staff" at bounding box center [99, 109] width 7 height 7
radio input "true"
click at [214, 20] on link "Search" at bounding box center [206, 20] width 46 height 39
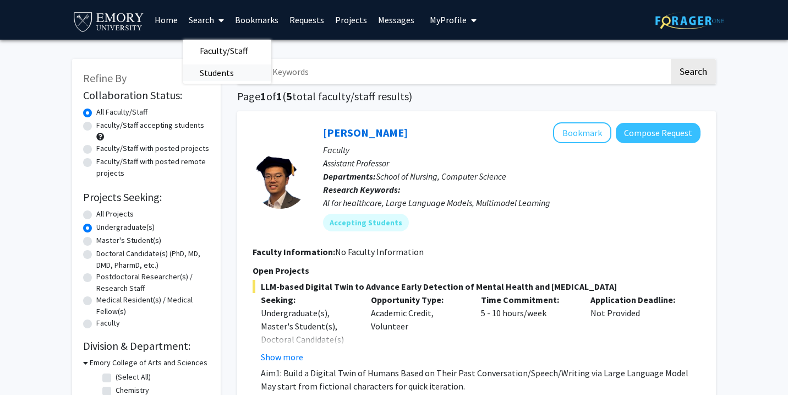
click at [214, 68] on span "Students" at bounding box center [216, 73] width 67 height 22
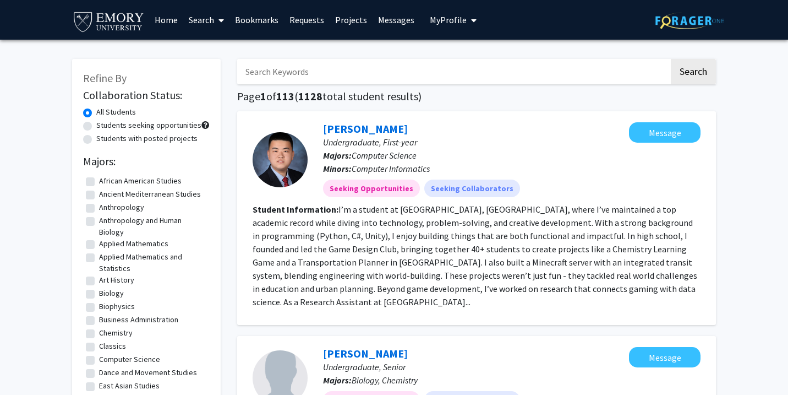
click at [712, 0] on div at bounding box center [690, 20] width 69 height 40
click at [693, 0] on div at bounding box center [690, 20] width 69 height 40
